Goal: Find specific page/section: Find specific page/section

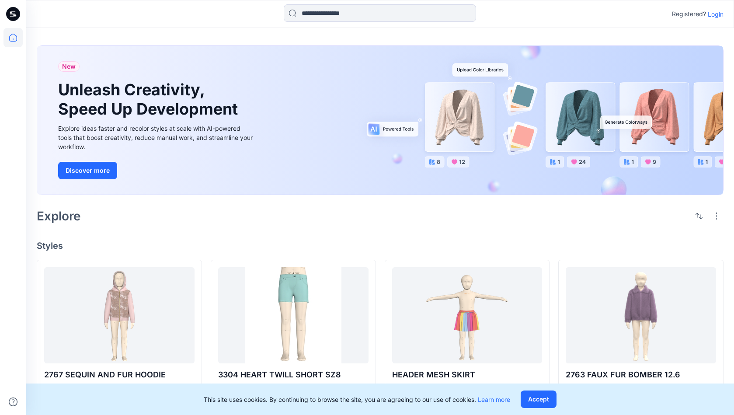
click at [9, 9] on icon at bounding box center [13, 14] width 14 height 14
click at [716, 13] on p "Login" at bounding box center [716, 14] width 16 height 9
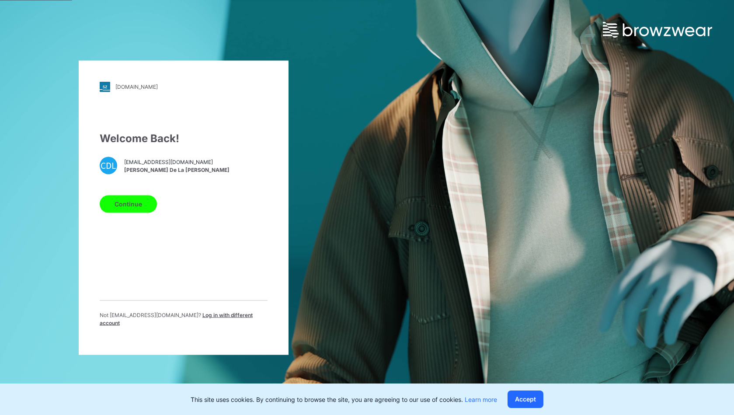
click at [138, 203] on button "Continue" at bounding box center [128, 203] width 57 height 17
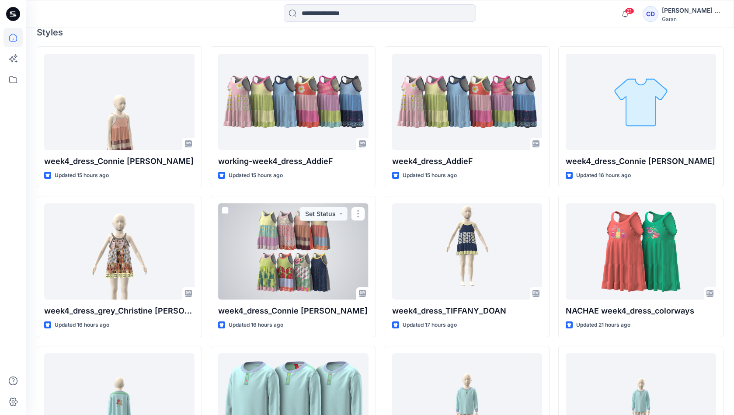
scroll to position [248, 0]
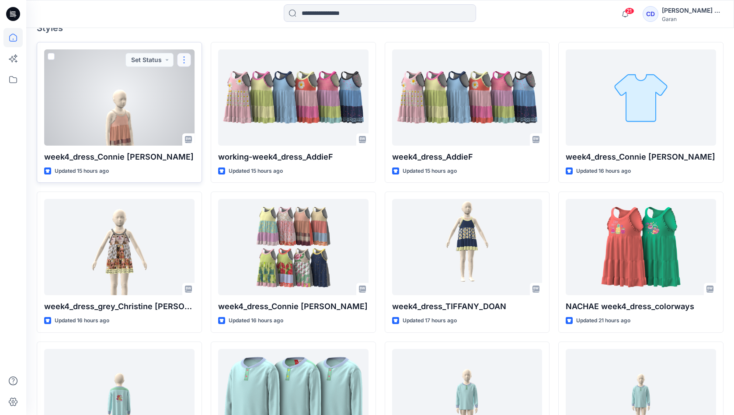
click at [184, 57] on button "button" at bounding box center [184, 60] width 14 height 14
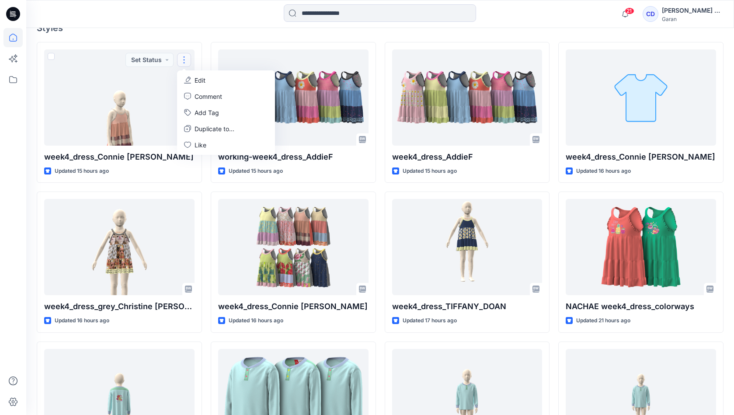
click at [192, 34] on div "Welcome back, [PERSON_NAME] New New Unleash Creativity, Speed Up Development Ex…" at bounding box center [380, 152] width 708 height 744
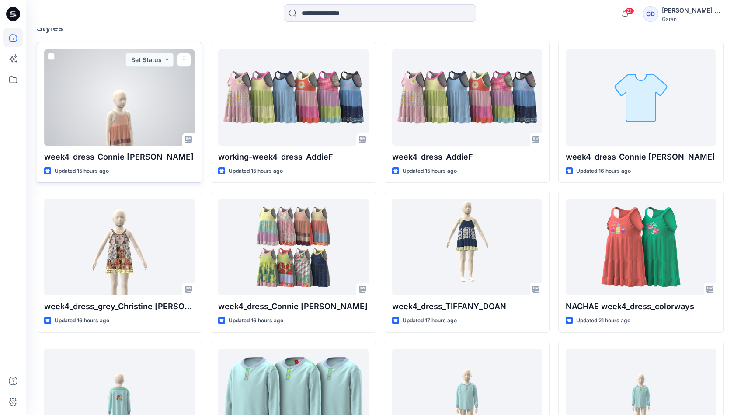
click at [133, 116] on div at bounding box center [119, 97] width 150 height 96
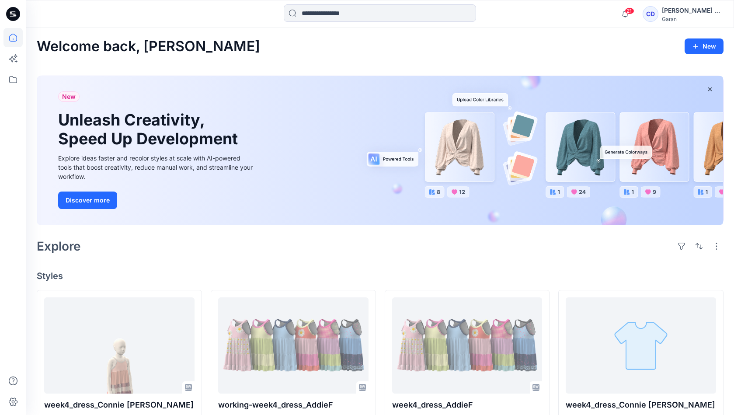
scroll to position [248, 0]
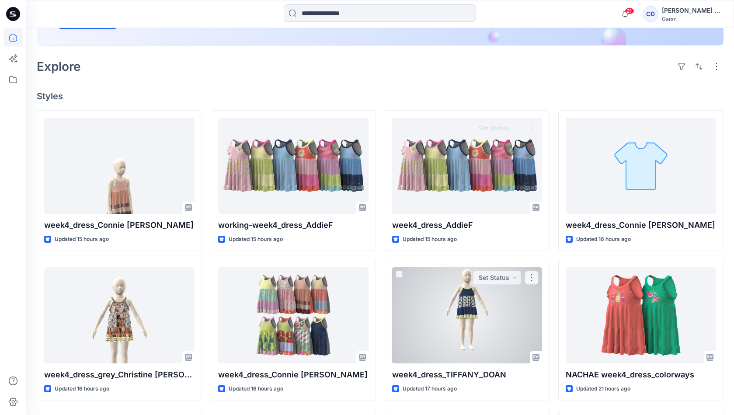
scroll to position [219, 0]
